Goal: Task Accomplishment & Management: Use online tool/utility

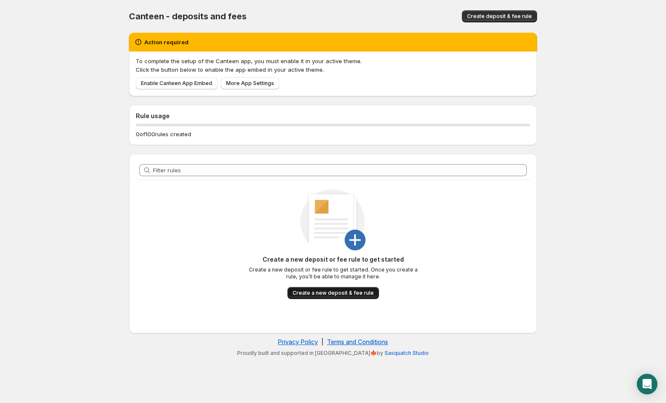
click at [304, 296] on span "Create a new deposit & fee rule" at bounding box center [333, 293] width 81 height 7
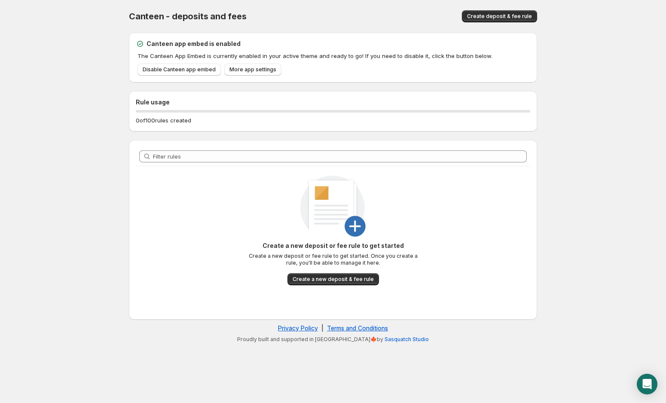
click at [361, 226] on img at bounding box center [333, 208] width 67 height 67
click at [350, 283] on button "Create a new deposit & fee rule" at bounding box center [334, 279] width 92 height 12
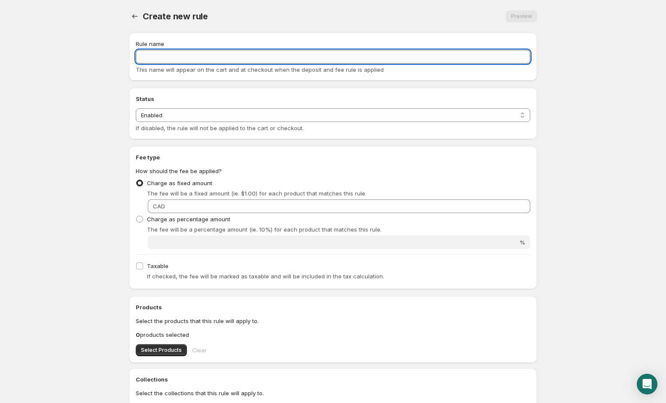
click at [309, 63] on input "Rule name" at bounding box center [333, 57] width 395 height 14
click at [295, 54] on input "Rule name" at bounding box center [333, 57] width 395 height 14
type input "Bottle Deposit"
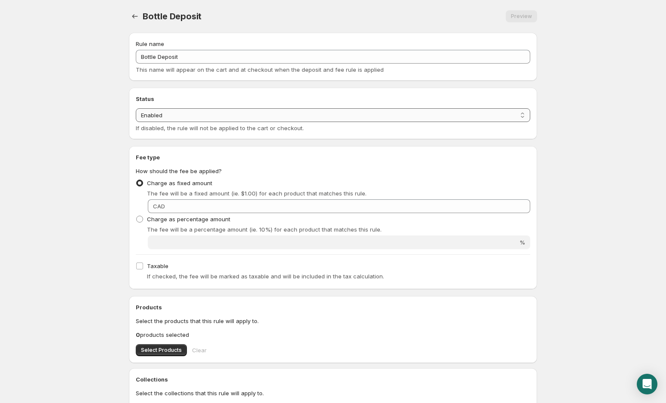
click at [299, 113] on select "Enabled Disabled" at bounding box center [333, 115] width 395 height 14
click at [136, 108] on select "Enabled Disabled" at bounding box center [333, 115] width 395 height 14
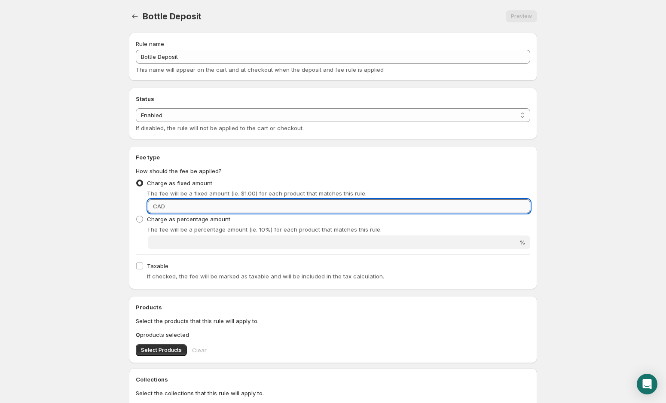
click at [183, 211] on input "Fixed amount" at bounding box center [349, 206] width 363 height 14
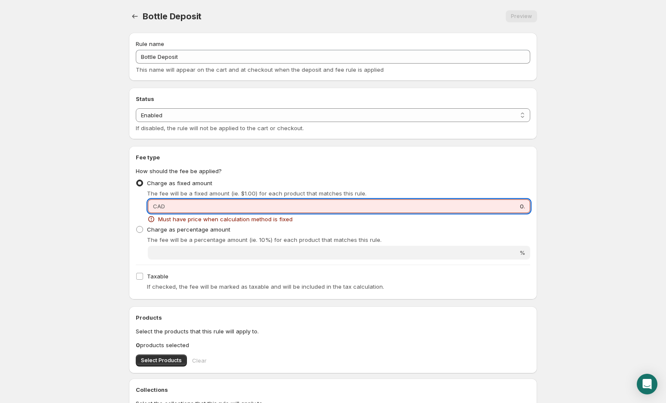
type input "0"
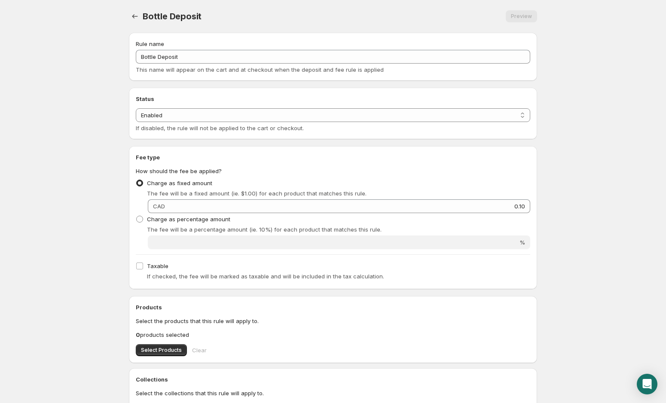
click at [176, 288] on div "Fee type How should the fee be applied? Charge as fixed amount The fee will be …" at bounding box center [333, 217] width 408 height 143
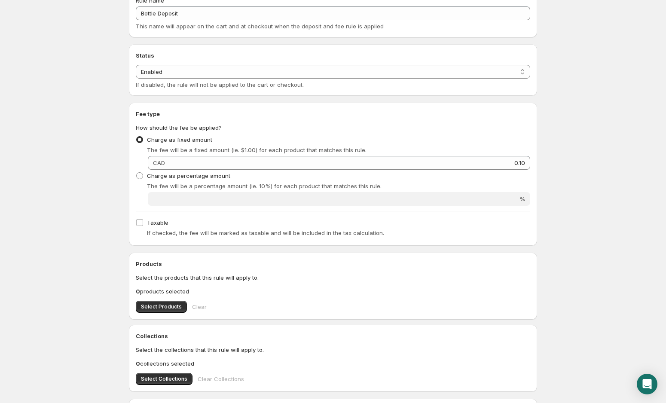
scroll to position [67, 0]
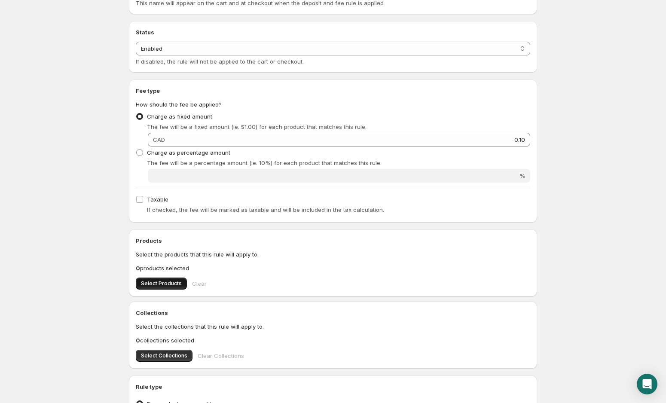
click at [176, 284] on span "Select Products" at bounding box center [161, 283] width 41 height 7
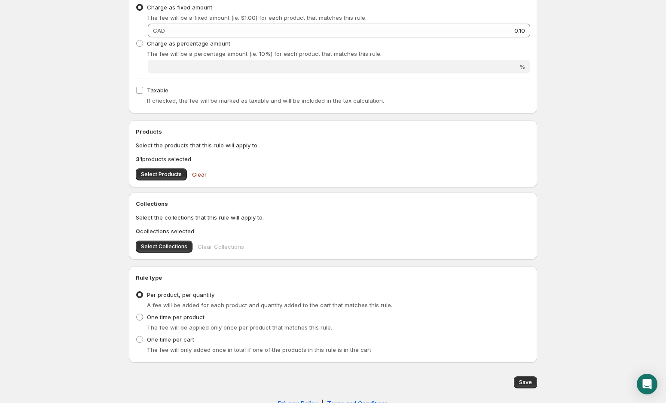
scroll to position [196, 0]
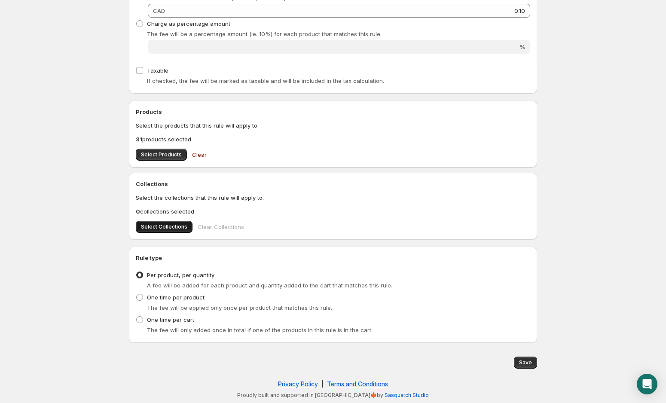
click at [146, 225] on span "Select Collections" at bounding box center [164, 227] width 46 height 7
click at [527, 364] on span "Save" at bounding box center [525, 362] width 13 height 7
type input "0.1"
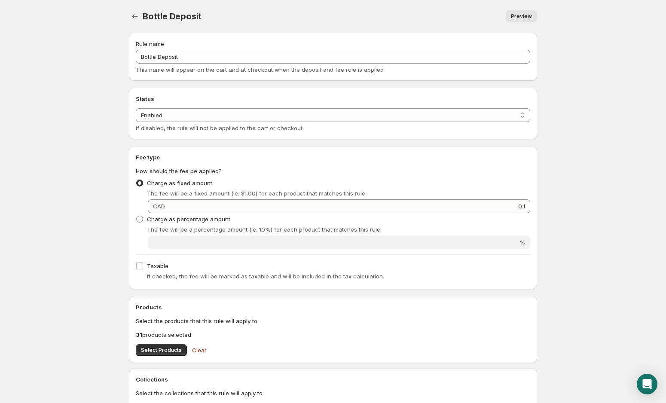
click at [529, 16] on span "Preview" at bounding box center [521, 16] width 21 height 7
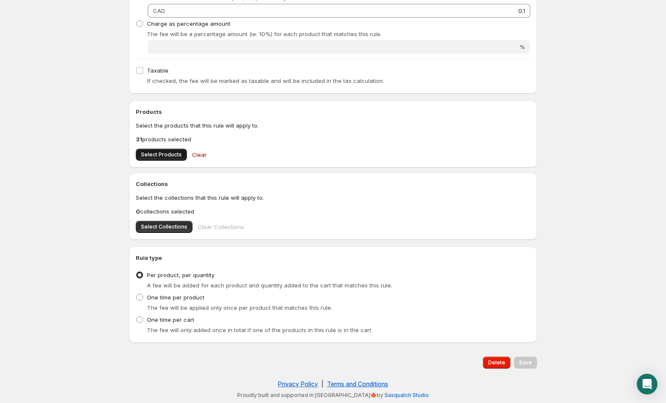
click at [173, 157] on span "Select Products" at bounding box center [161, 154] width 41 height 7
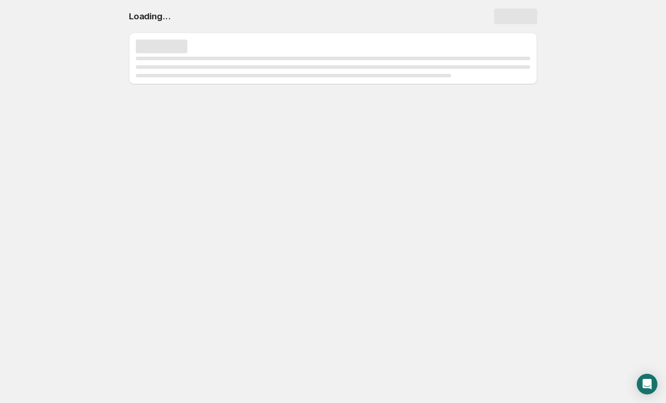
scroll to position [0, 0]
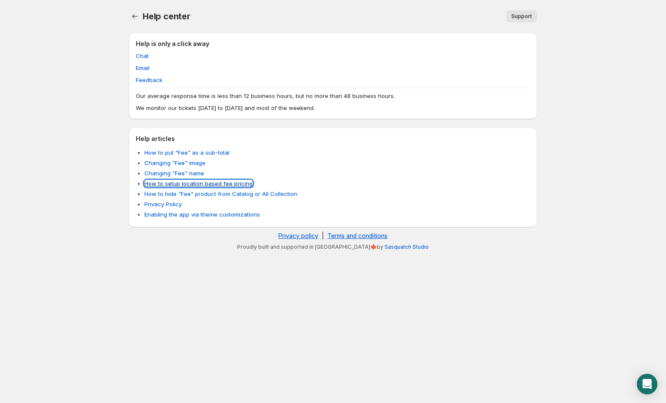
click at [156, 181] on link "How to setup location based fee pricing" at bounding box center [198, 183] width 108 height 7
